Goal: Use online tool/utility: Utilize a website feature to perform a specific function

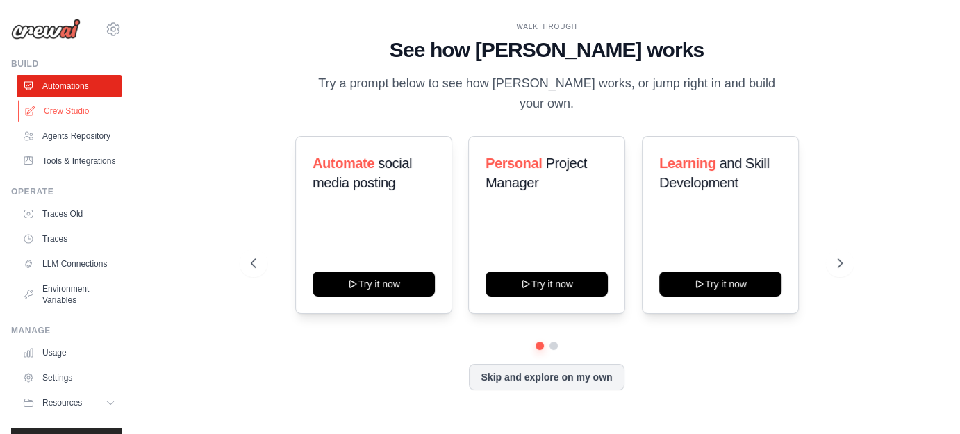
click at [92, 110] on link "Crew Studio" at bounding box center [70, 111] width 105 height 22
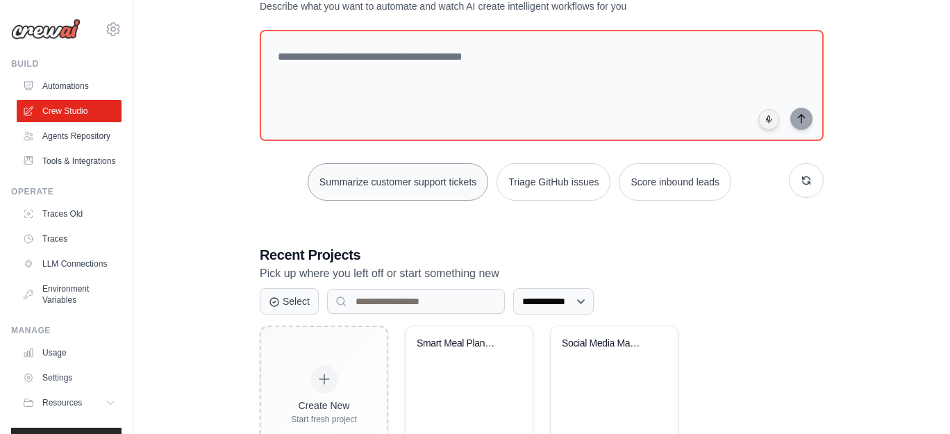
scroll to position [124, 0]
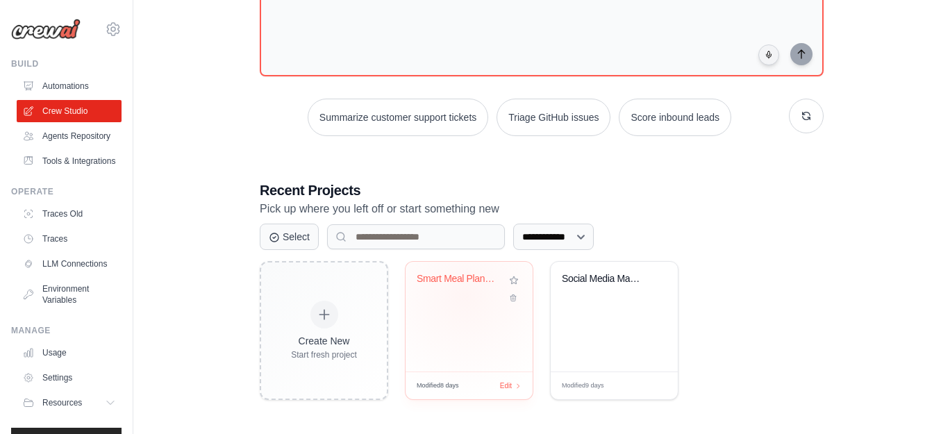
click at [465, 294] on div "Smart Meal Planning Assistant" at bounding box center [469, 289] width 105 height 32
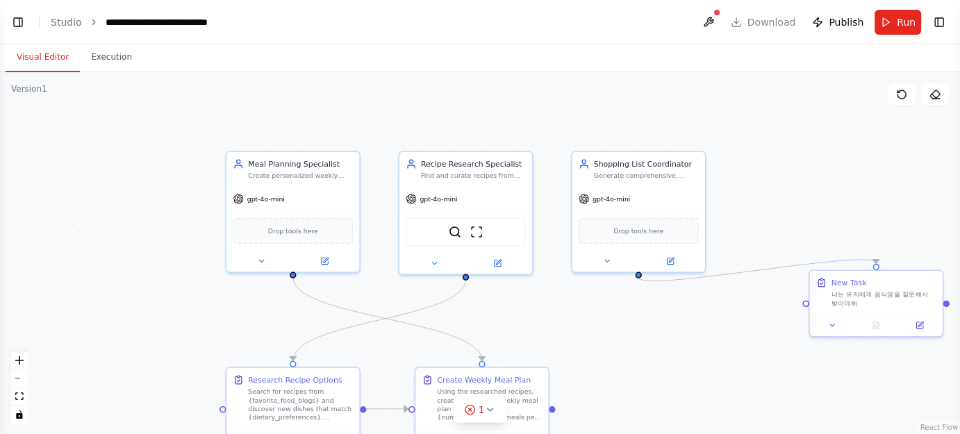
scroll to position [1170, 0]
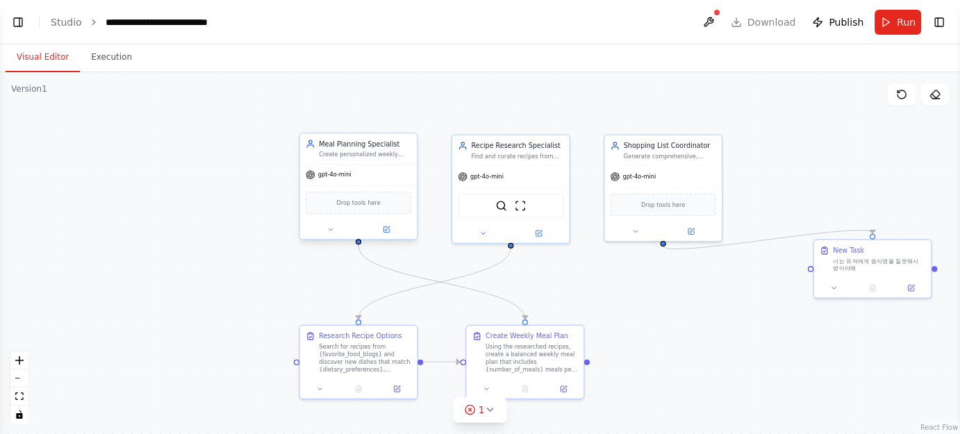
click at [399, 190] on div "Drop tools here" at bounding box center [358, 202] width 117 height 35
click at [378, 165] on div "gpt-4o-mini" at bounding box center [358, 175] width 117 height 21
click at [328, 224] on button at bounding box center [329, 229] width 53 height 11
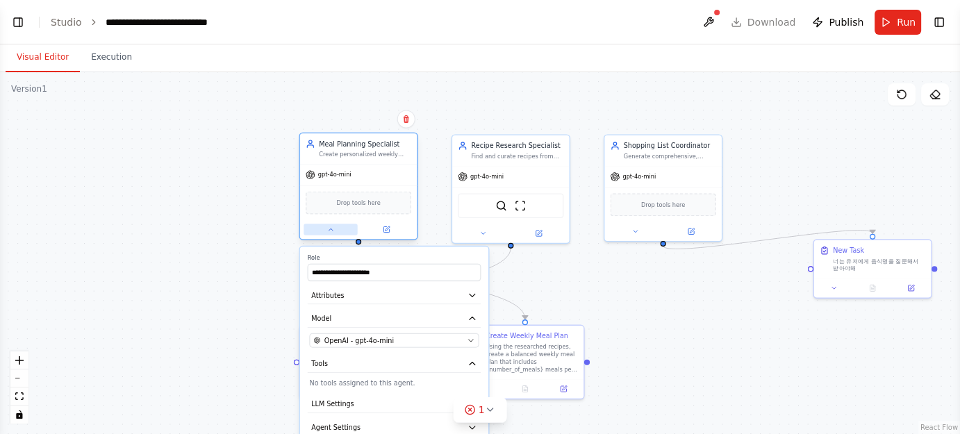
click at [329, 224] on button at bounding box center [329, 229] width 53 height 11
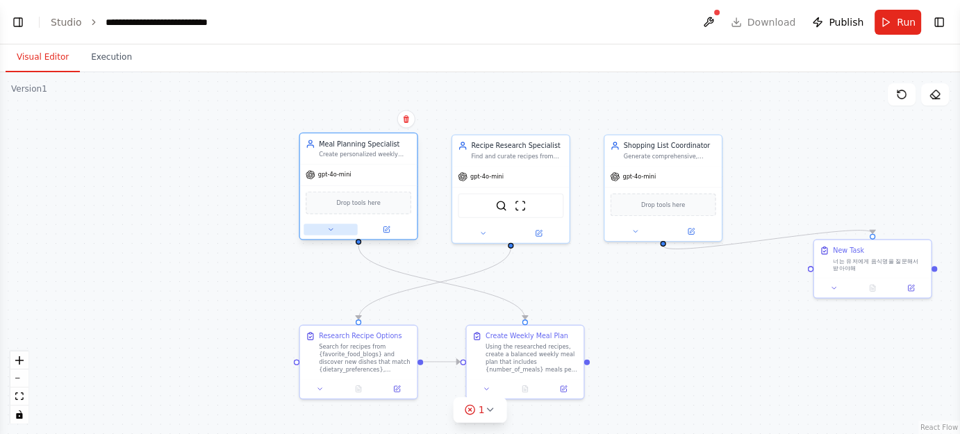
click at [326, 231] on icon at bounding box center [330, 230] width 8 height 8
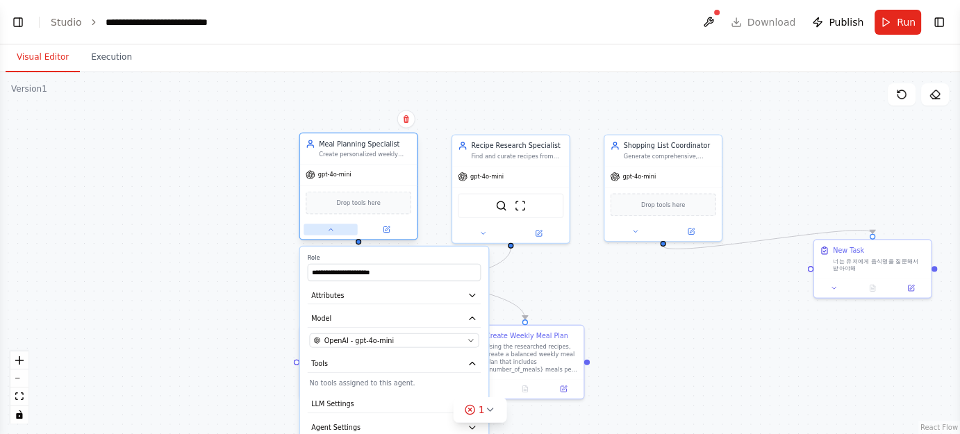
click at [325, 231] on button at bounding box center [329, 229] width 53 height 11
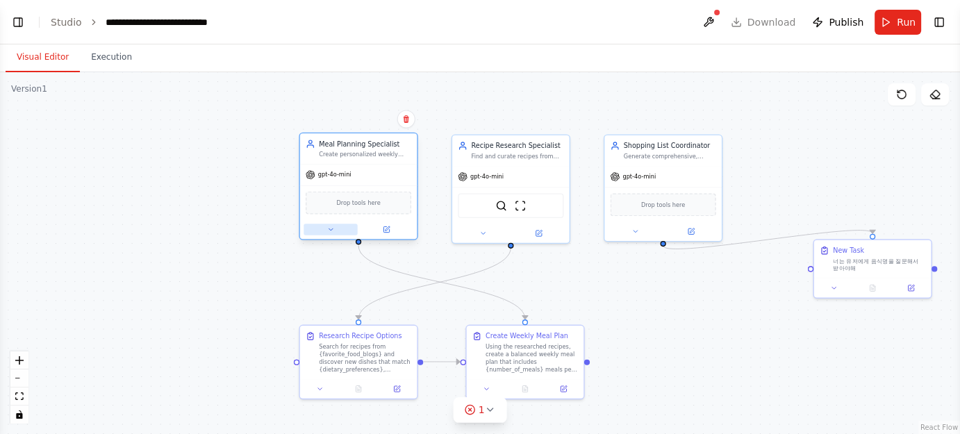
click at [337, 225] on button at bounding box center [329, 229] width 53 height 11
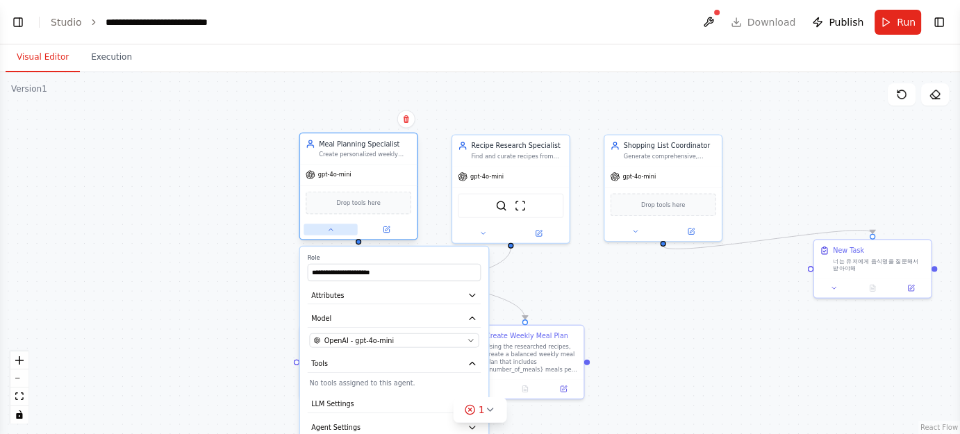
click at [337, 225] on button at bounding box center [329, 229] width 53 height 11
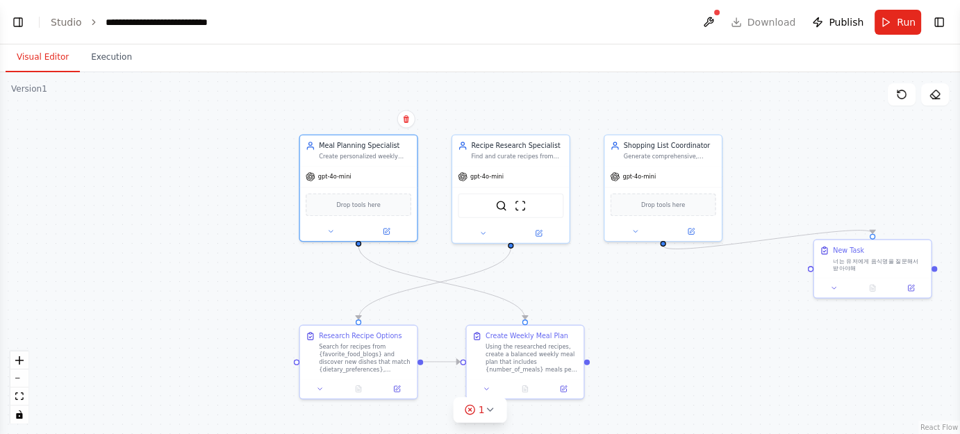
click at [201, 183] on div ".deletable-edge-delete-btn { width: 20px; height: 20px; border: 0px solid #ffff…" at bounding box center [480, 253] width 960 height 362
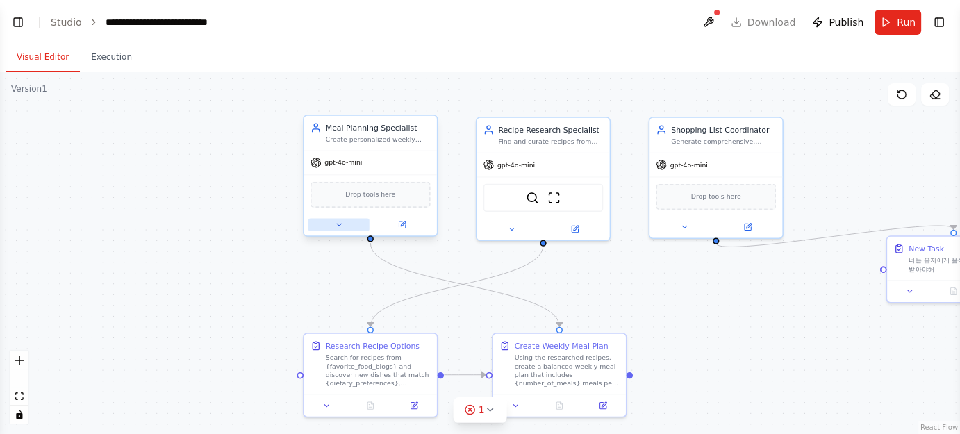
click at [333, 221] on button at bounding box center [338, 224] width 61 height 13
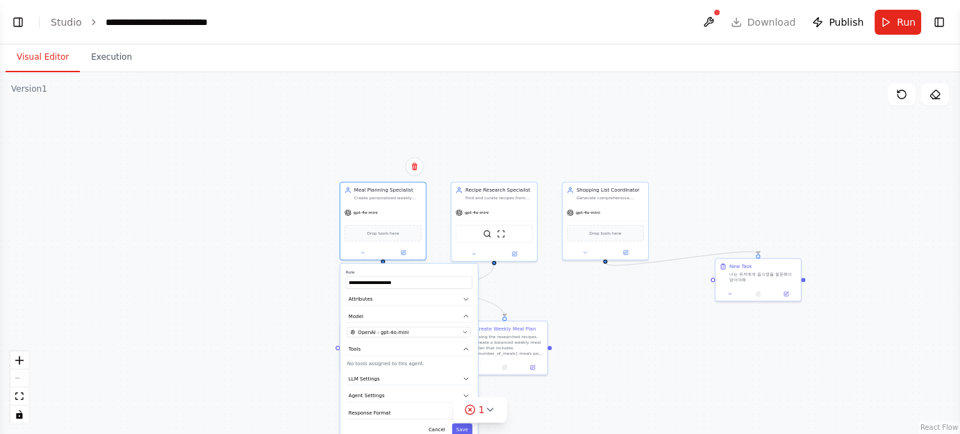
click at [301, 263] on div ".deletable-edge-delete-btn { width: 20px; height: 20px; border: 0px solid #ffff…" at bounding box center [480, 253] width 960 height 362
click at [464, 316] on icon "button" at bounding box center [465, 315] width 7 height 7
click at [437, 403] on div "**********" at bounding box center [408, 345] width 137 height 162
click at [442, 409] on button "Cancel" at bounding box center [436, 414] width 25 height 12
click at [442, 412] on button "Cancel" at bounding box center [436, 414] width 25 height 12
